Goal: Task Accomplishment & Management: Use online tool/utility

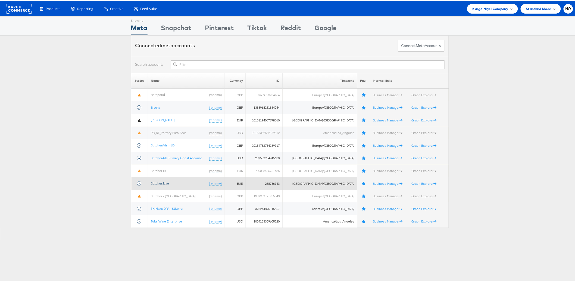
click at [164, 180] on link "Stitcher Live" at bounding box center [160, 182] width 18 height 4
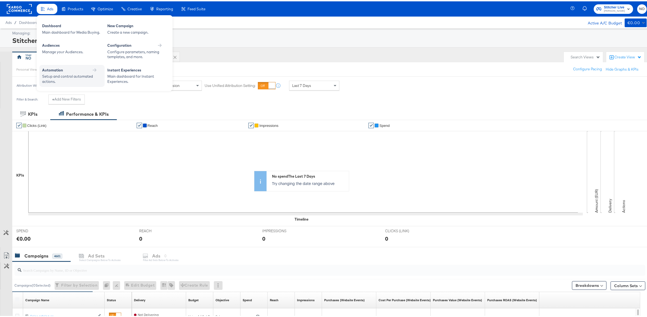
click at [63, 69] on div "Automation" at bounding box center [72, 68] width 60 height 5
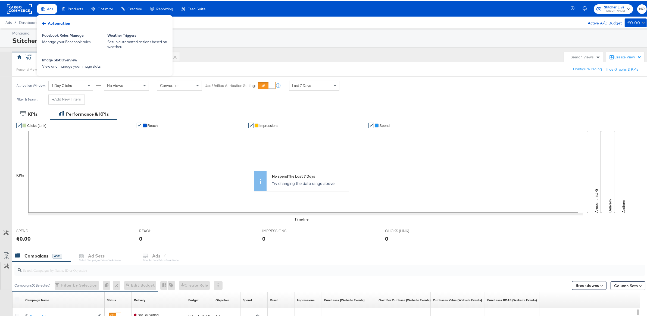
click at [54, 23] on span "Automation" at bounding box center [59, 21] width 22 height 5
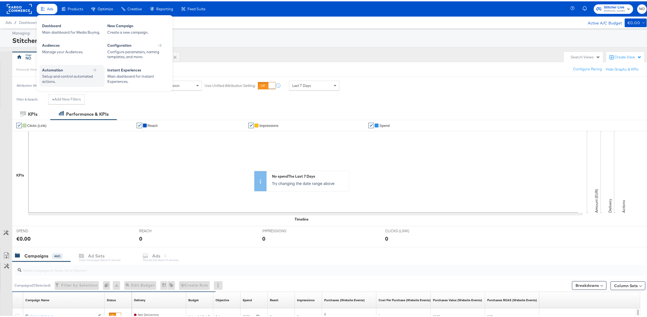
click at [65, 71] on div "Automation" at bounding box center [72, 69] width 60 height 7
click at [639, 7] on span "NO" at bounding box center [641, 8] width 5 height 6
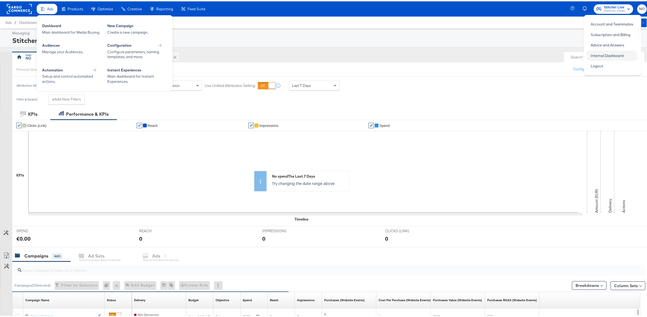
click at [618, 53] on link "Internal Dashboard" at bounding box center [607, 54] width 41 height 10
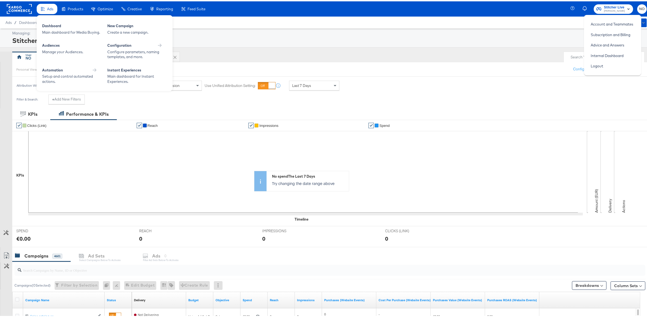
click at [21, 5] on rect at bounding box center [19, 8] width 25 height 10
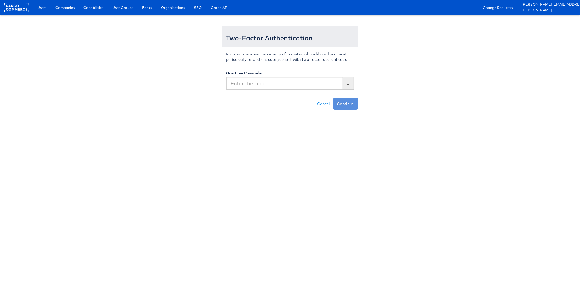
click at [305, 85] on input "text" at bounding box center [284, 83] width 117 height 12
type input "003759"
click at [333, 98] on button "Continue" at bounding box center [345, 104] width 25 height 12
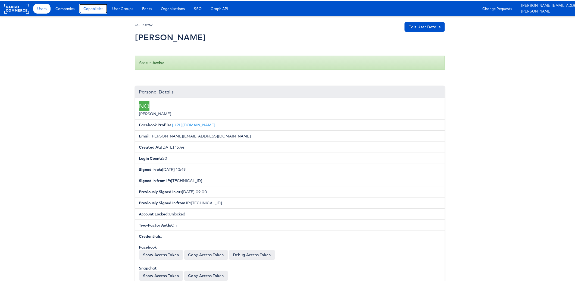
click at [88, 10] on link "Capabilities" at bounding box center [93, 8] width 28 height 10
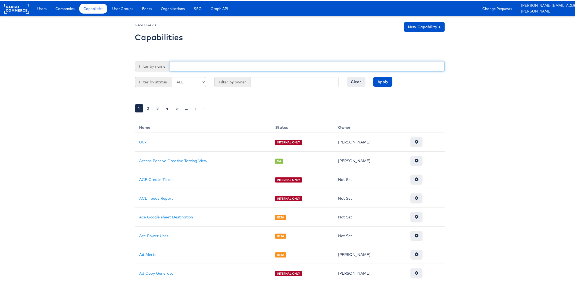
click at [180, 65] on input "text" at bounding box center [307, 65] width 275 height 10
type input "pac"
click at [373, 76] on input "Apply" at bounding box center [382, 81] width 19 height 10
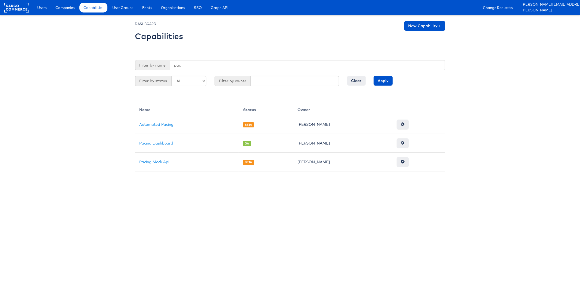
click at [94, 120] on body "Users Companies Capabilities User Groups Fonts Organisations SSO Graph API Chan…" at bounding box center [290, 85] width 580 height 171
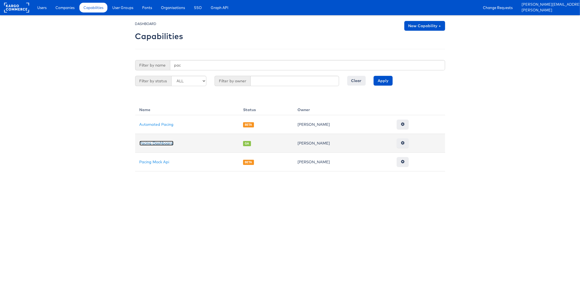
click at [160, 141] on link "Pacing Dashboard" at bounding box center [156, 143] width 34 height 5
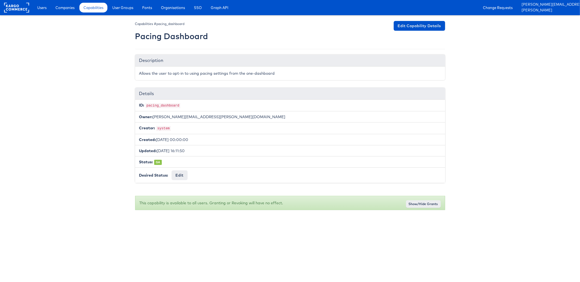
drag, startPoint x: 135, startPoint y: 36, endPoint x: 217, endPoint y: 40, distance: 82.2
click at [217, 40] on div "Capabilities #pacing_dashboard Pacing Dashboard Edit Capability Details Descrip…" at bounding box center [290, 118] width 318 height 195
click at [217, 40] on div at bounding box center [290, 32] width 310 height 23
click at [44, 7] on span "Users" at bounding box center [41, 7] width 9 height 5
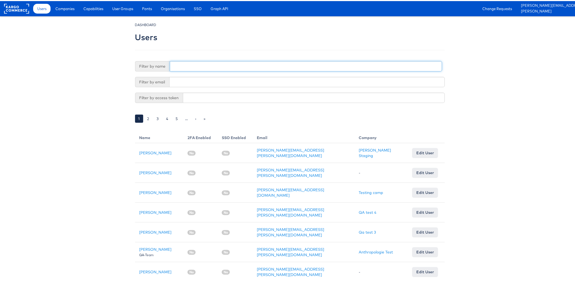
click at [193, 69] on input "text" at bounding box center [306, 65] width 272 height 10
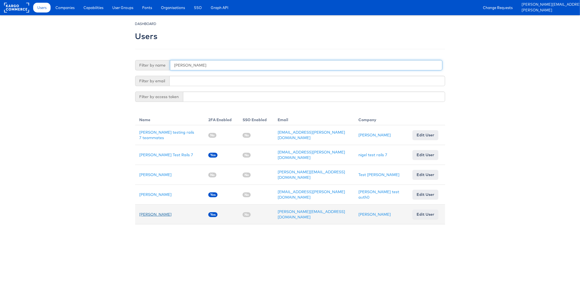
type input "nigel"
click at [145, 212] on link "Nigel O'Connor" at bounding box center [155, 214] width 32 height 5
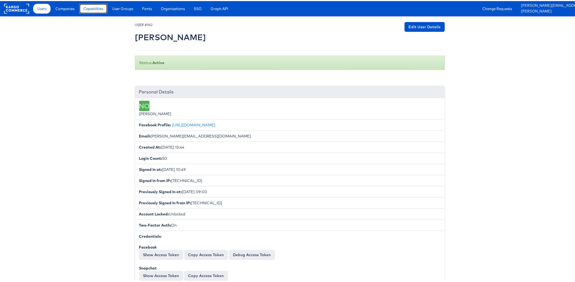
click at [89, 8] on span "Capabilities" at bounding box center [93, 7] width 20 height 5
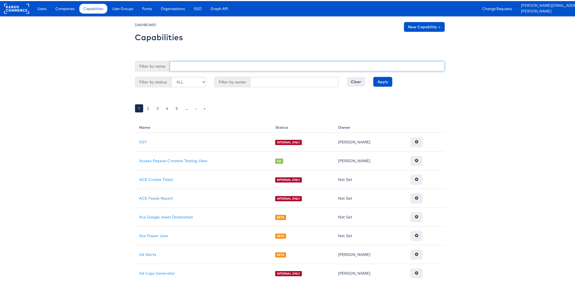
click at [229, 62] on input "text" at bounding box center [307, 65] width 275 height 10
type input "pac"
click at [373, 76] on input "Apply" at bounding box center [382, 81] width 19 height 10
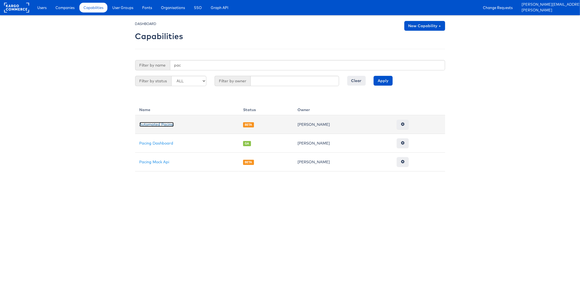
click at [152, 126] on link "Automated Pacing" at bounding box center [156, 124] width 34 height 5
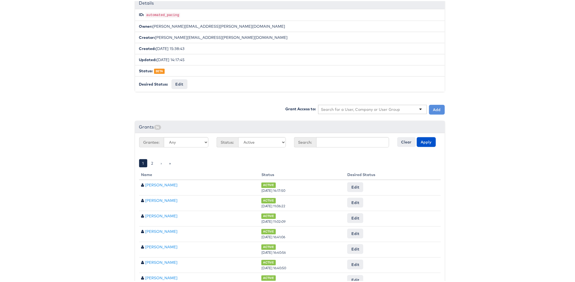
scroll to position [125, 0]
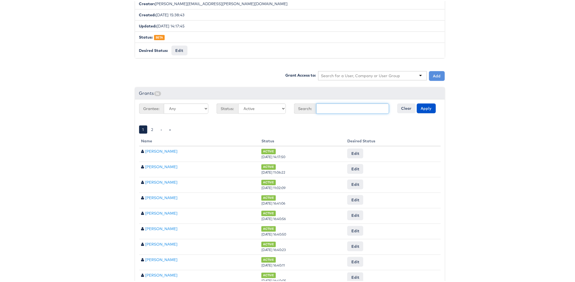
click at [333, 105] on input "text" at bounding box center [352, 107] width 73 height 10
click at [343, 72] on input "text" at bounding box center [360, 74] width 79 height 5
type input "[PERSON_NAME]"
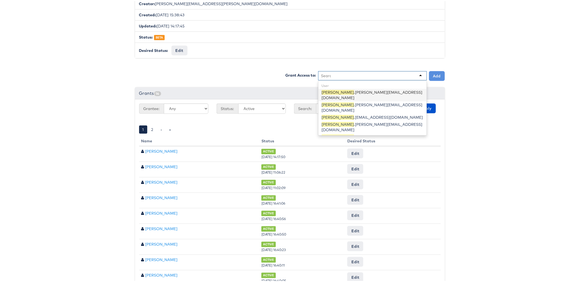
scroll to position [0, 0]
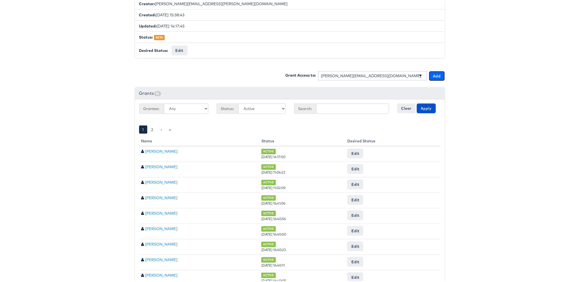
click at [437, 70] on button "Add" at bounding box center [437, 75] width 16 height 10
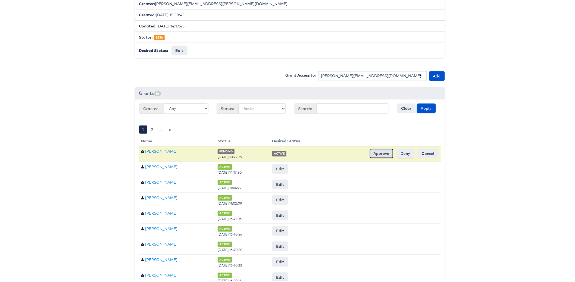
click at [373, 148] on input "Approve" at bounding box center [382, 153] width 24 height 10
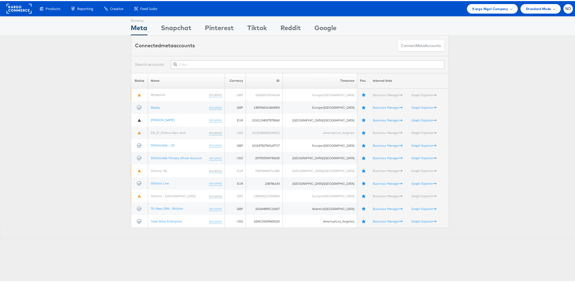
scroll to position [5, 0]
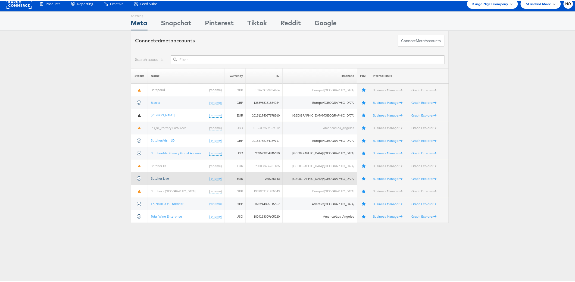
click at [156, 177] on link "Stitcher Live" at bounding box center [160, 177] width 18 height 4
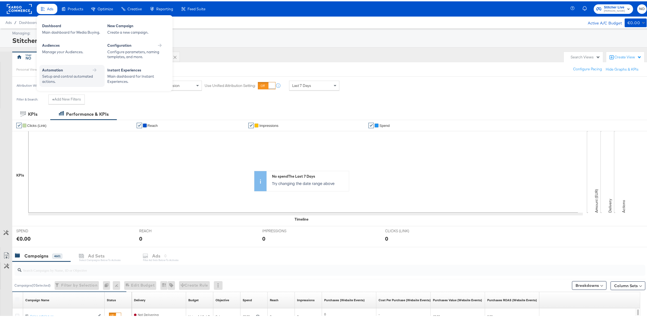
click at [65, 66] on div "Automation" at bounding box center [72, 68] width 60 height 5
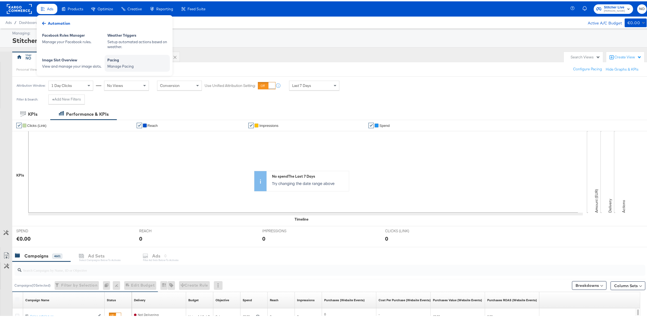
click at [114, 59] on div "Pacing" at bounding box center [137, 59] width 60 height 7
